Goal: Transaction & Acquisition: Obtain resource

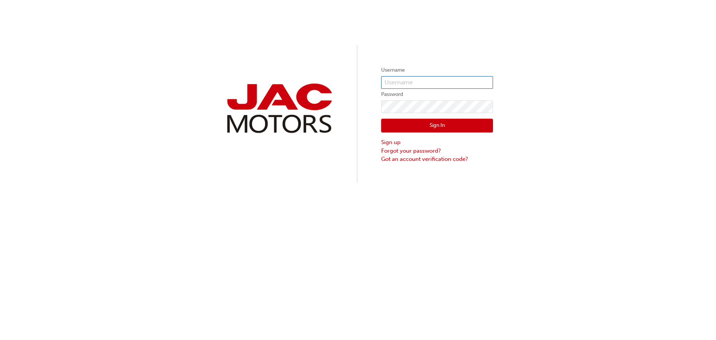
type input "ML0156"
click at [436, 125] on button "Sign In" at bounding box center [437, 126] width 112 height 14
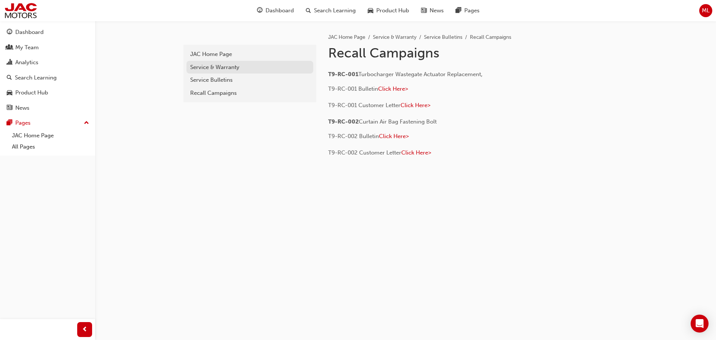
click at [212, 67] on div "Service & Warranty" at bounding box center [249, 67] width 119 height 9
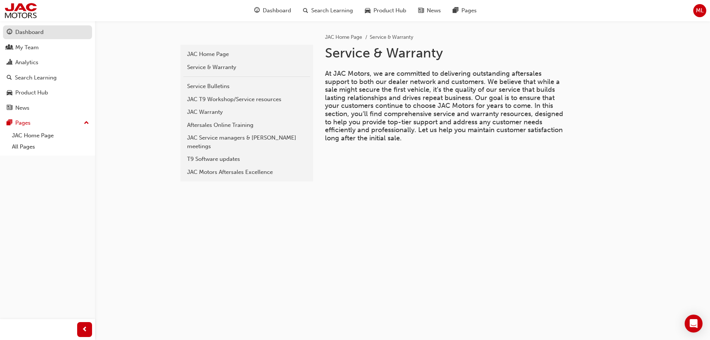
click at [31, 30] on div "Dashboard" at bounding box center [29, 32] width 28 height 9
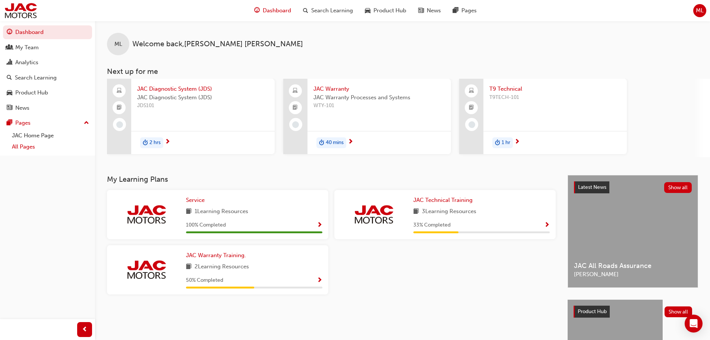
click at [30, 146] on link "All Pages" at bounding box center [50, 147] width 83 height 12
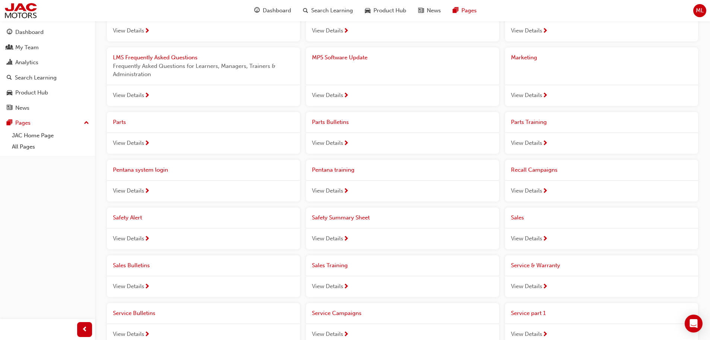
scroll to position [261, 0]
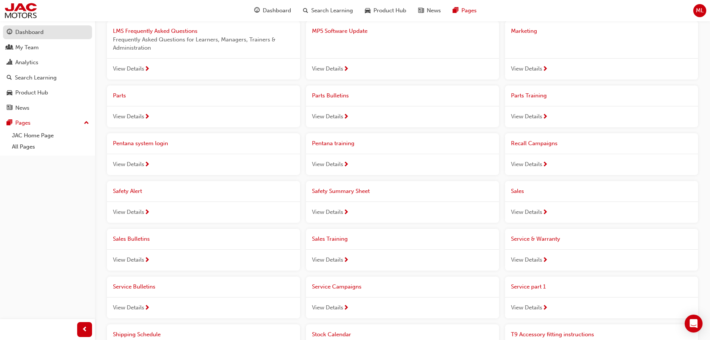
click at [38, 29] on div "Dashboard" at bounding box center [29, 32] width 28 height 9
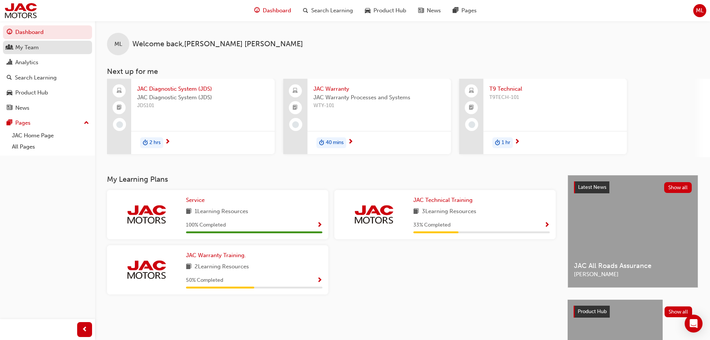
click at [26, 48] on div "My Team" at bounding box center [26, 47] width 23 height 9
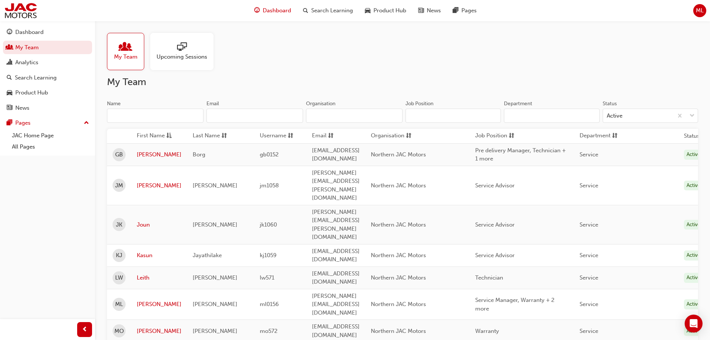
click at [284, 9] on span "Dashboard" at bounding box center [277, 10] width 28 height 9
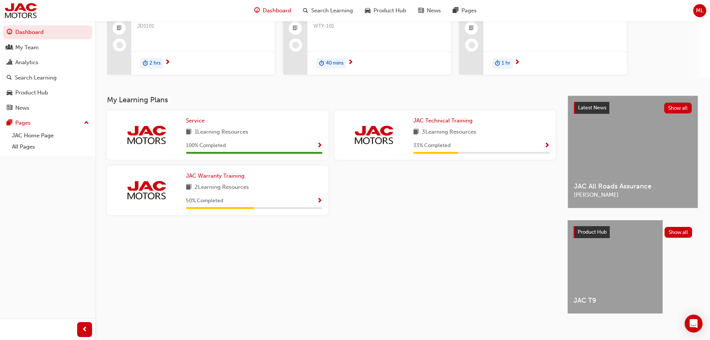
scroll to position [85, 0]
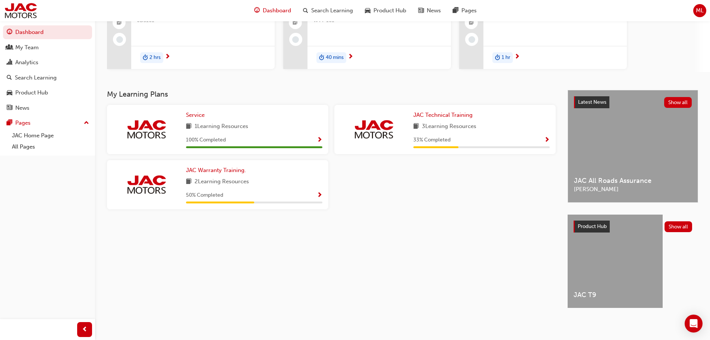
click at [595, 228] on span "Product Hub" at bounding box center [592, 226] width 29 height 6
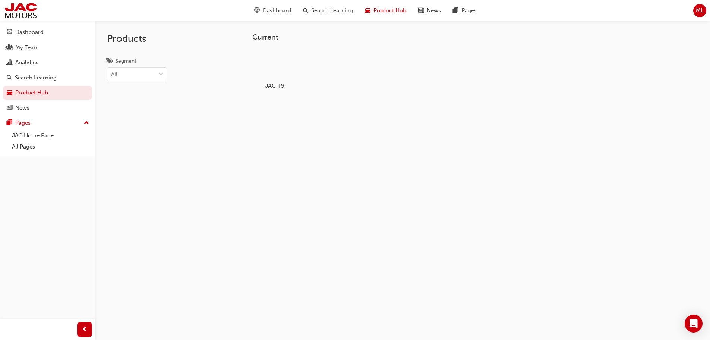
click at [272, 70] on div at bounding box center [274, 64] width 41 height 30
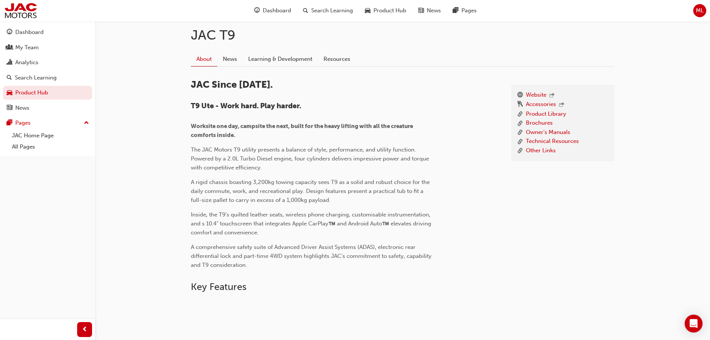
scroll to position [165, 0]
click at [541, 96] on link "Website" at bounding box center [536, 97] width 20 height 10
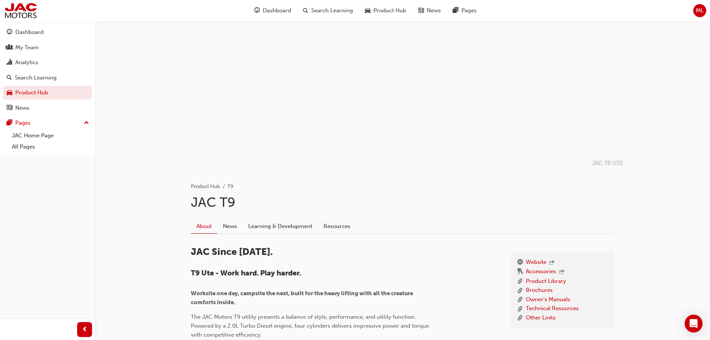
scroll to position [37, 0]
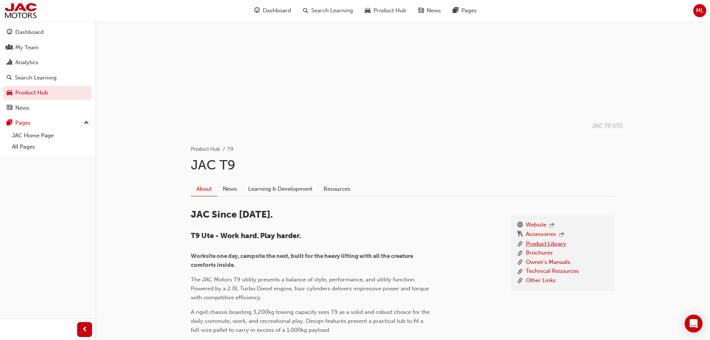
click at [540, 244] on link "Product Library" at bounding box center [546, 243] width 40 height 9
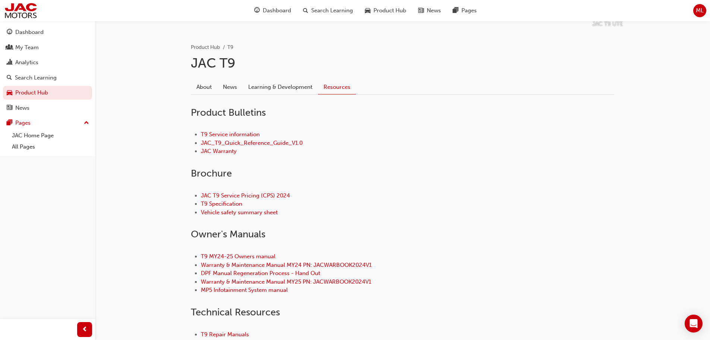
scroll to position [149, 0]
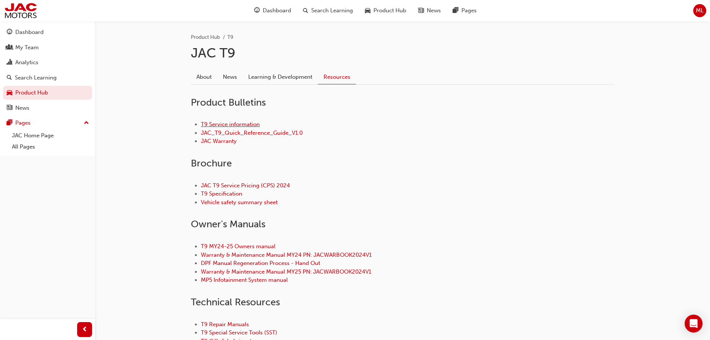
click at [220, 124] on link "T9 Service information" at bounding box center [230, 124] width 59 height 7
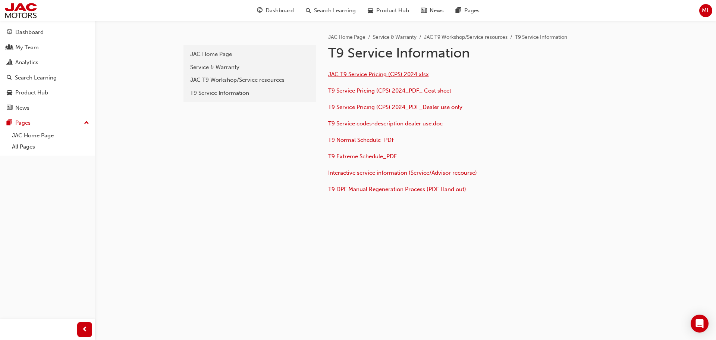
click at [366, 75] on span "JAC T9 Service Pricing (CPS) 2024.xlsx" at bounding box center [378, 74] width 101 height 7
